Goal: Find specific page/section: Find specific page/section

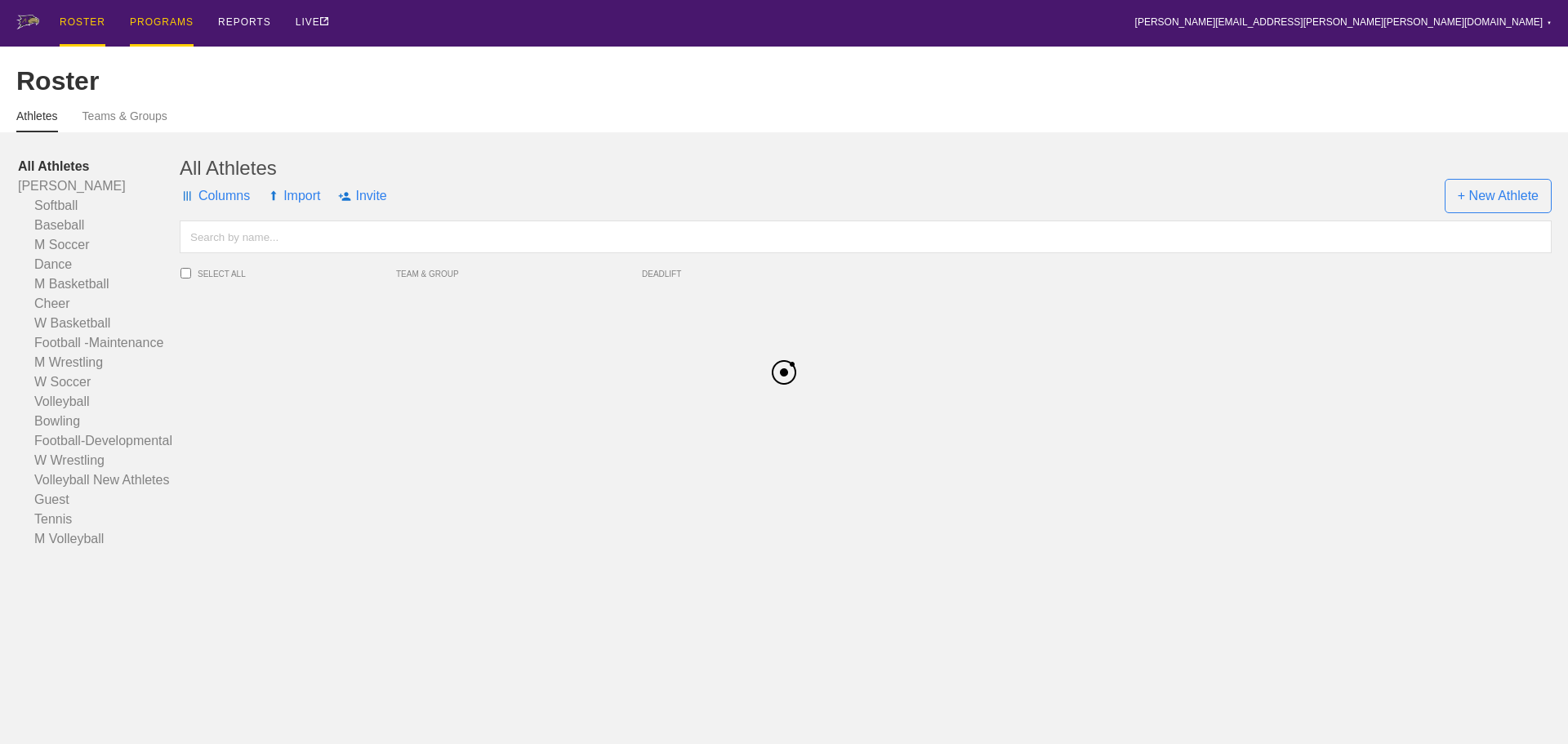
click at [165, 26] on div "PROGRAMS" at bounding box center [161, 23] width 64 height 46
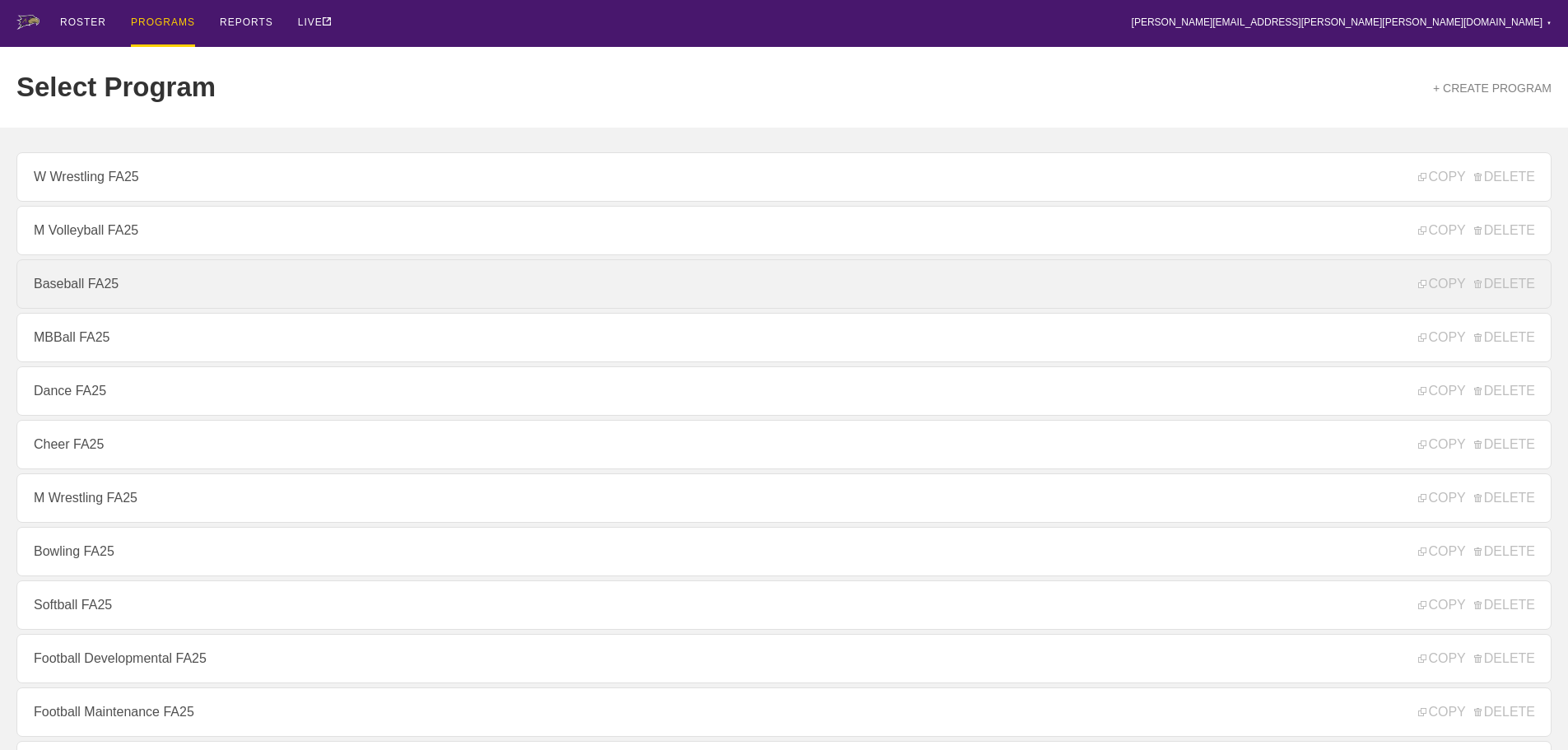
click at [93, 284] on link "Baseball FA25" at bounding box center [784, 284] width 1535 height 49
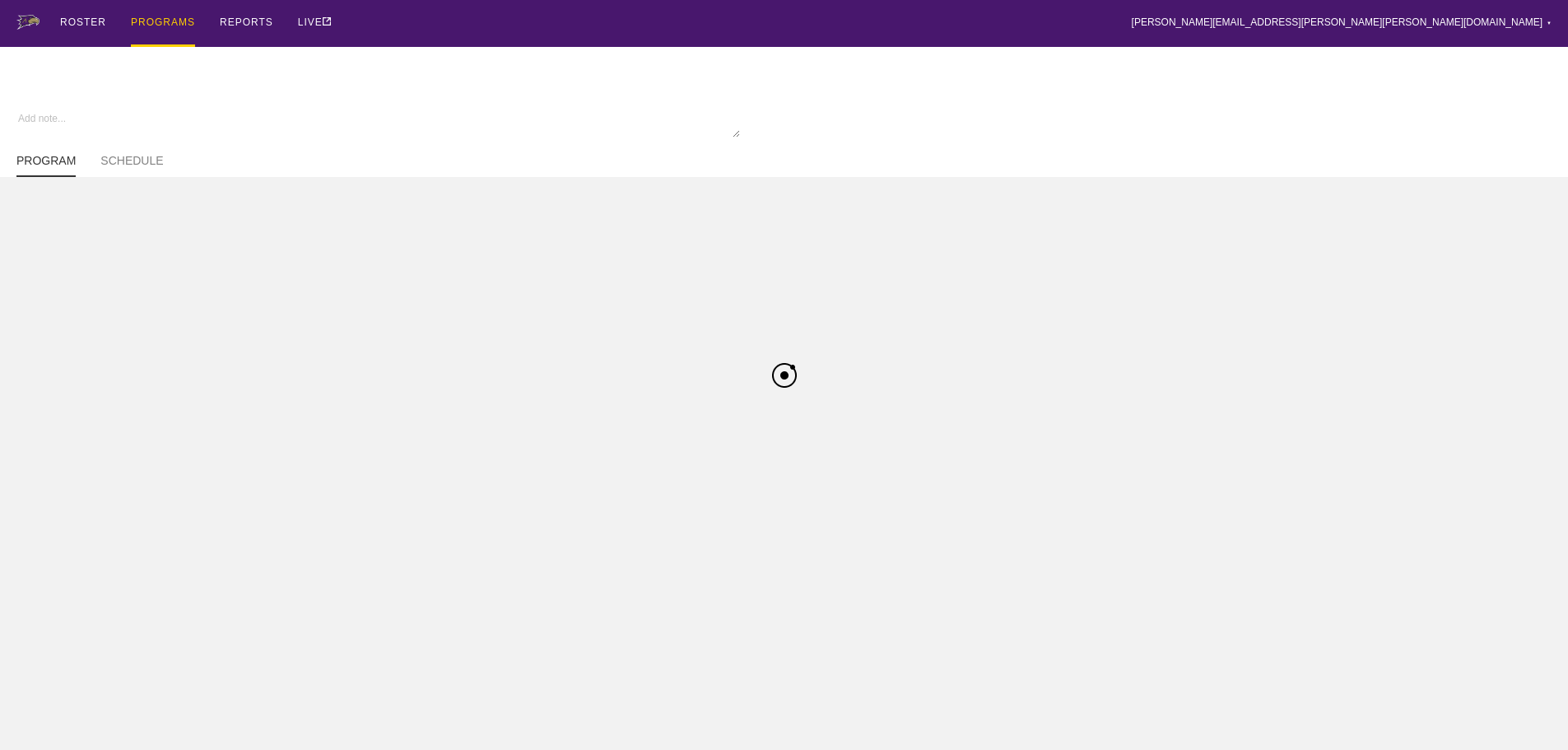
type textarea "x"
type input "Baseball FA25"
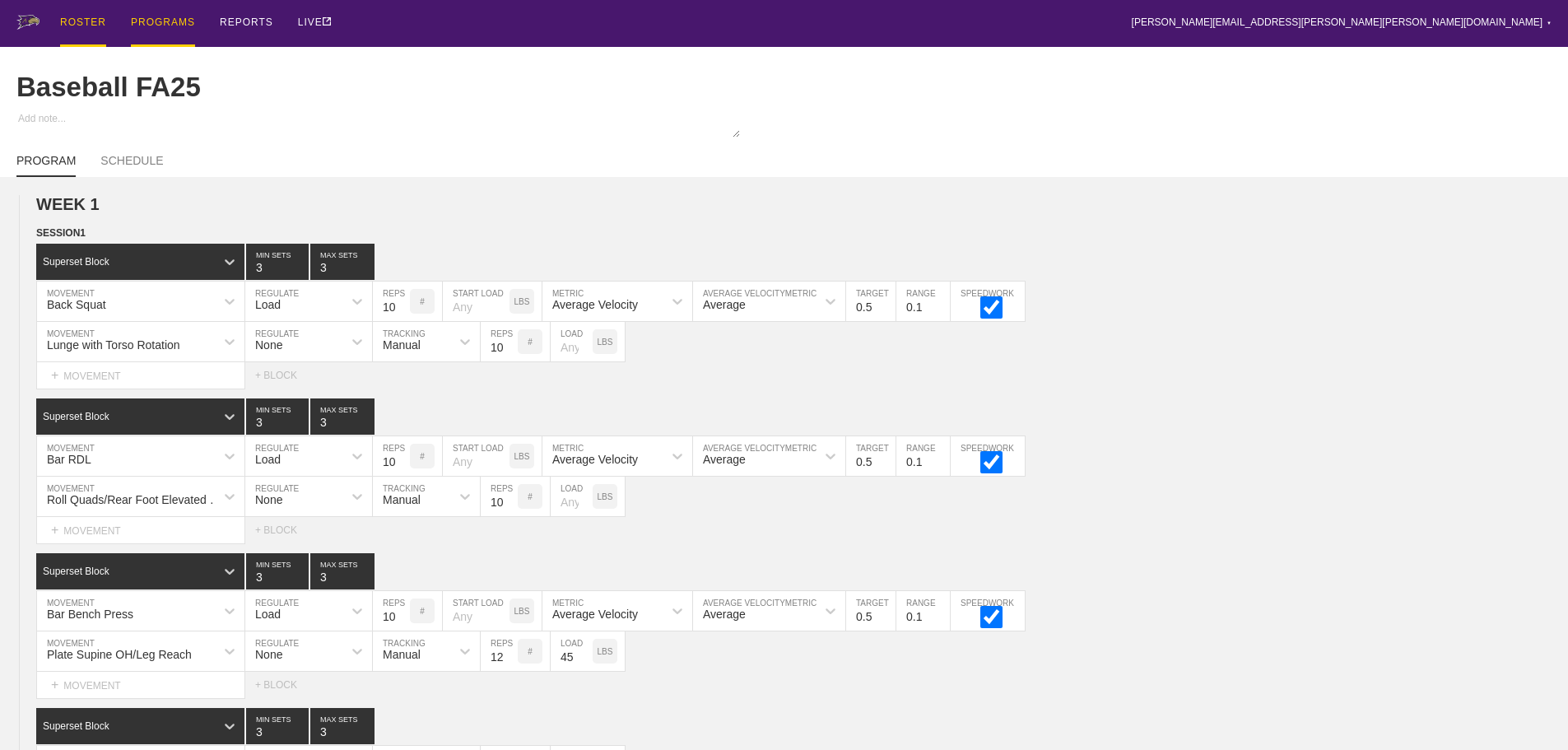
click at [67, 20] on div "ROSTER" at bounding box center [83, 23] width 46 height 46
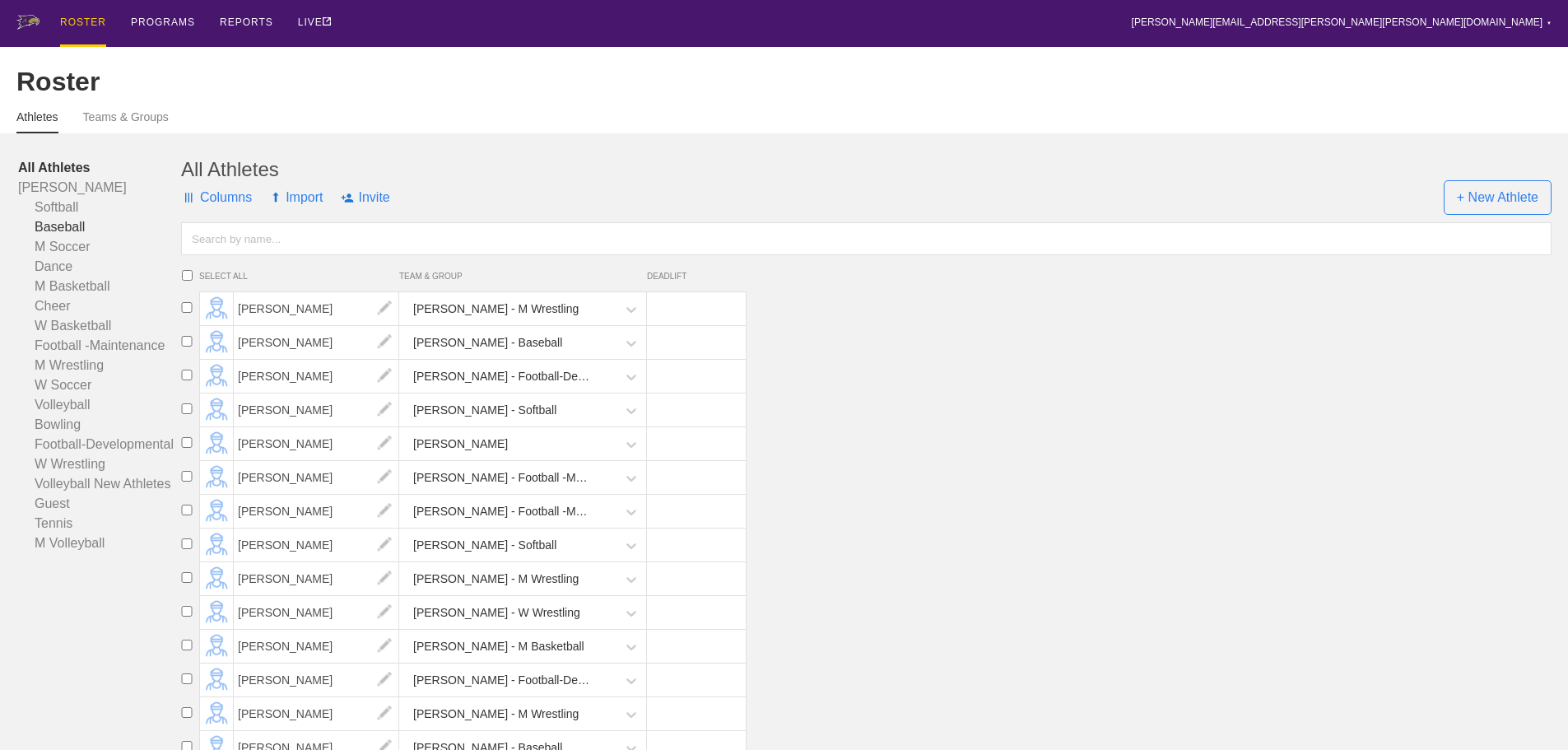
click at [62, 237] on link "Baseball" at bounding box center [99, 227] width 163 height 20
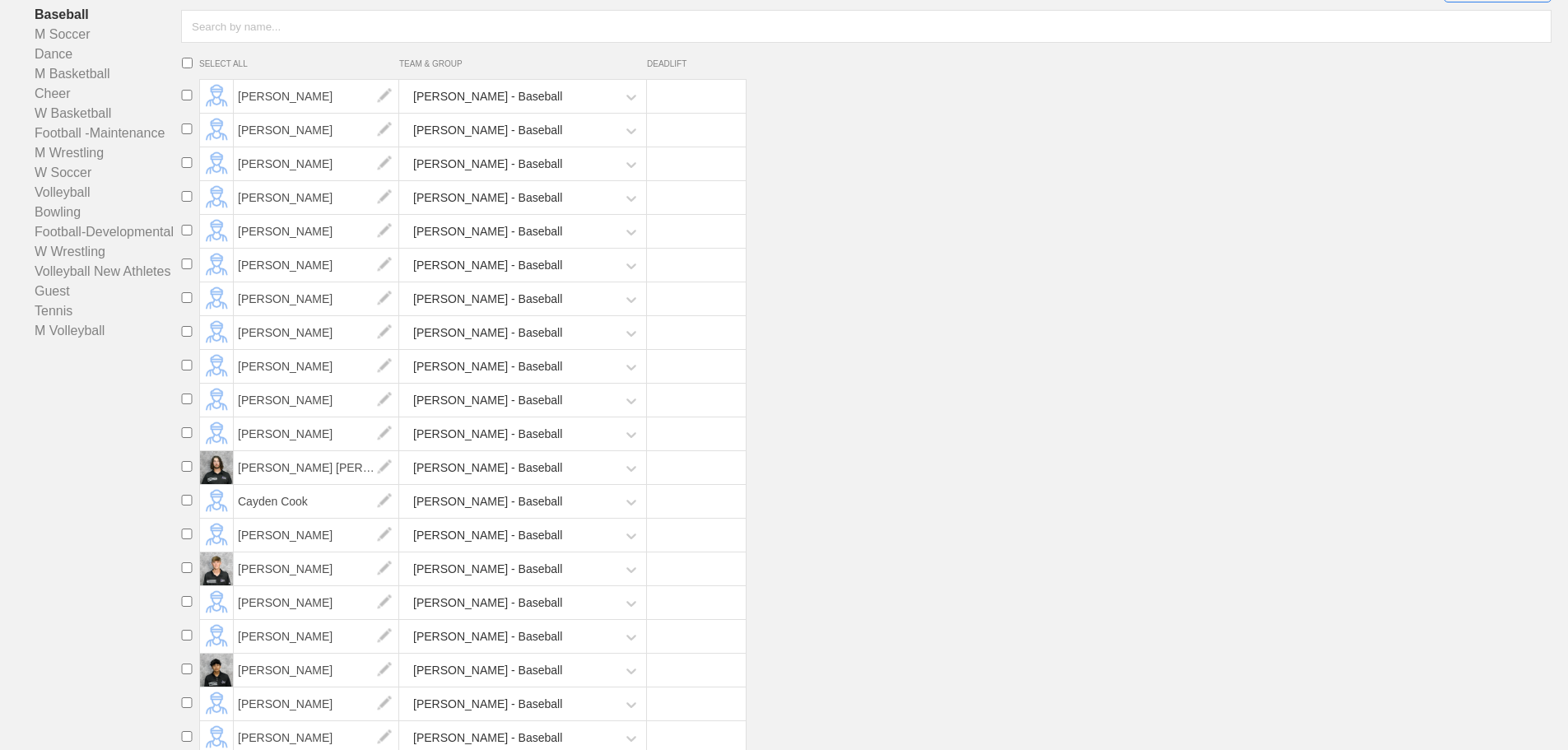
scroll to position [247, 0]
